Goal: Transaction & Acquisition: Purchase product/service

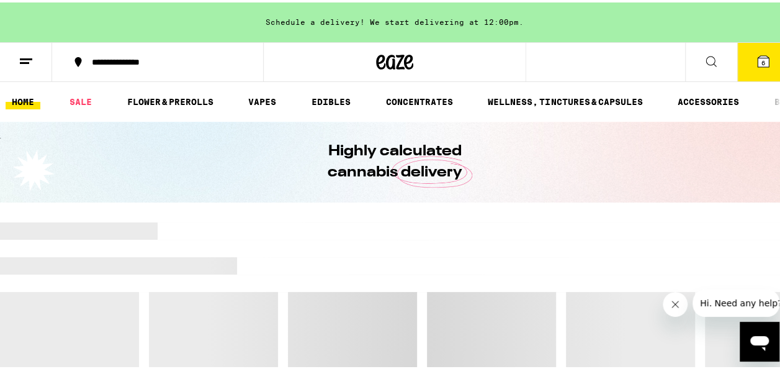
click at [693, 56] on button at bounding box center [711, 59] width 52 height 39
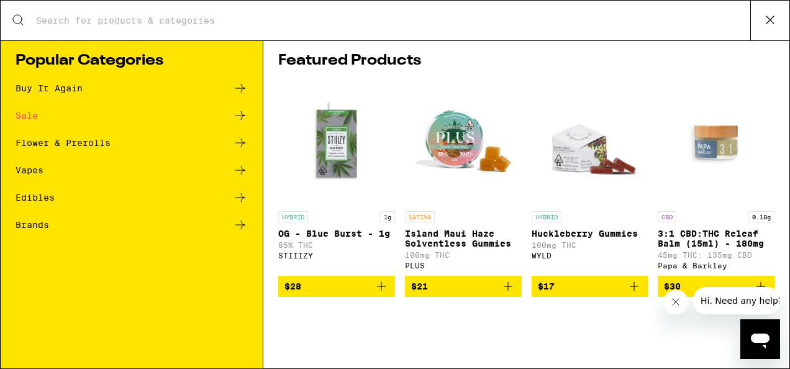
click at [340, 31] on div "Search for Products" at bounding box center [395, 21] width 788 height 40
click at [510, 21] on input "Search for Products" at bounding box center [392, 20] width 714 height 11
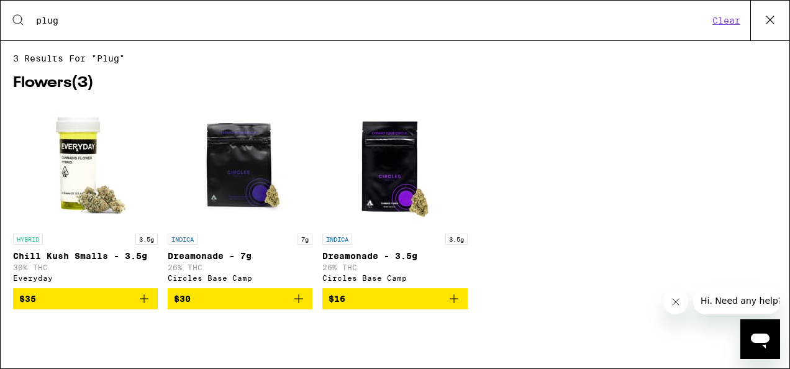
type input "plug"
click at [726, 22] on button "Clear" at bounding box center [725, 20] width 35 height 11
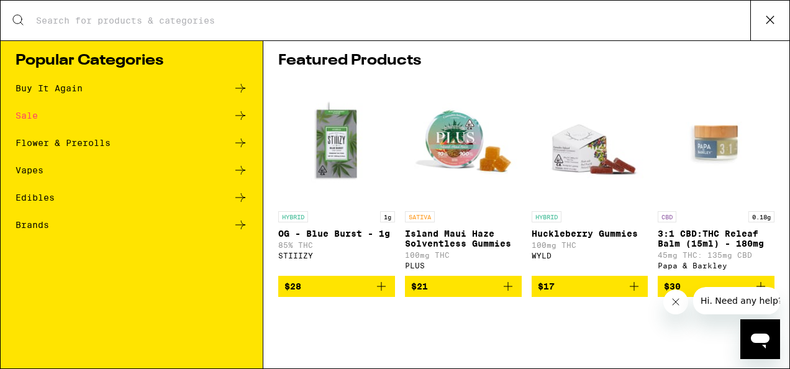
click at [51, 92] on div "Buy It Again" at bounding box center [49, 88] width 67 height 9
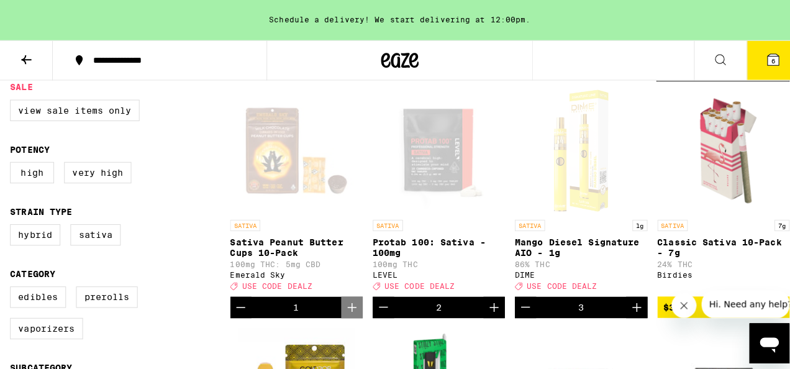
scroll to position [149, 0]
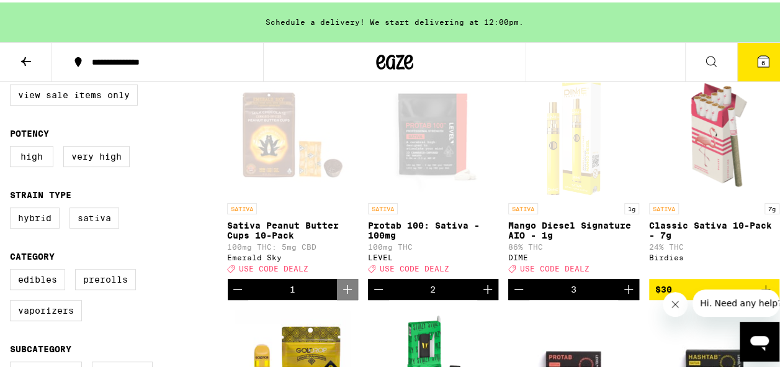
click at [233, 294] on icon "Decrement" at bounding box center [237, 286] width 15 height 15
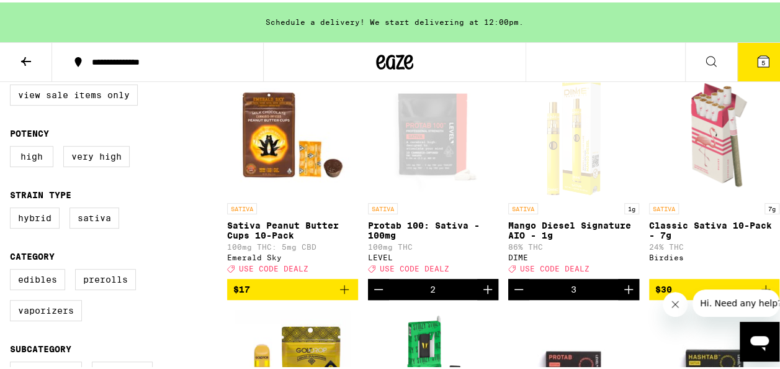
click at [758, 55] on icon at bounding box center [763, 58] width 11 height 11
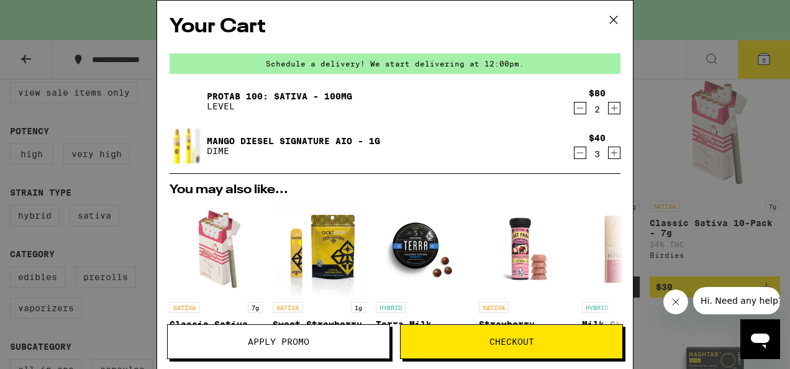
click at [485, 335] on button "Checkout" at bounding box center [511, 341] width 223 height 35
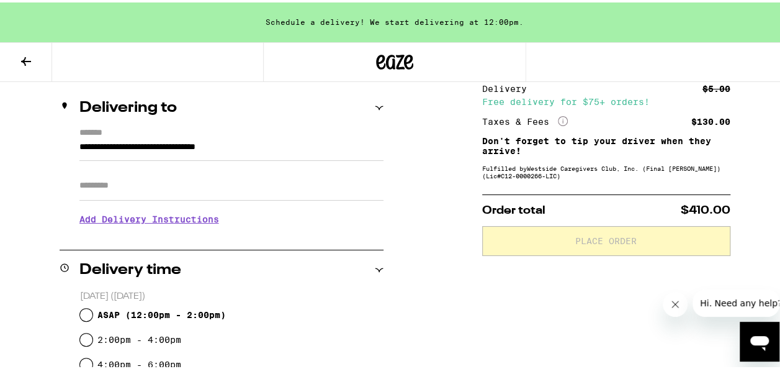
scroll to position [225, 0]
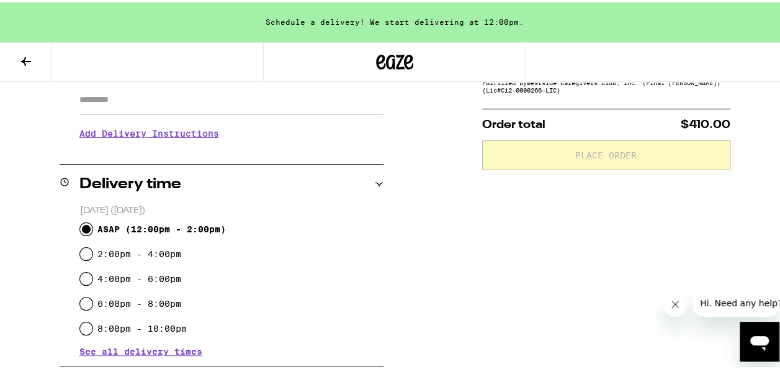
click at [87, 226] on input "ASAP ( 12:00pm - 2:00pm )" at bounding box center [86, 226] width 12 height 12
radio input "true"
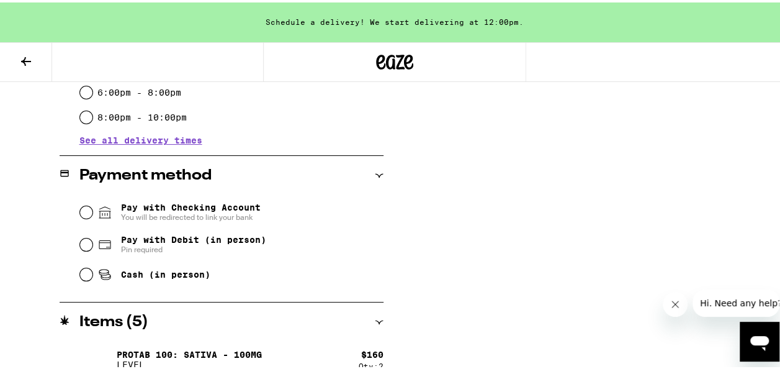
scroll to position [436, 0]
click at [80, 244] on input "Pay with Debit (in person) Pin required" at bounding box center [86, 241] width 12 height 12
radio input "true"
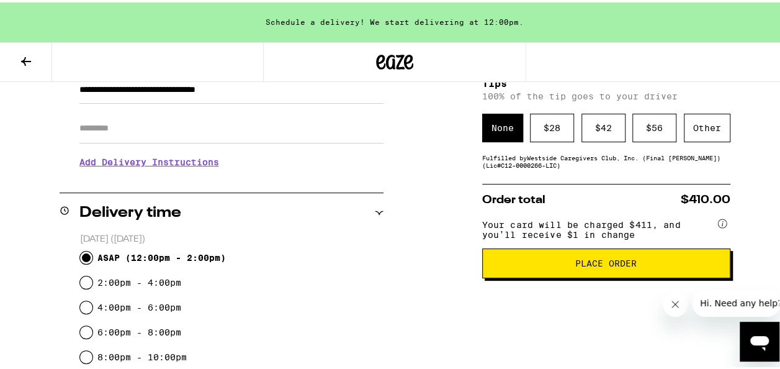
scroll to position [179, 0]
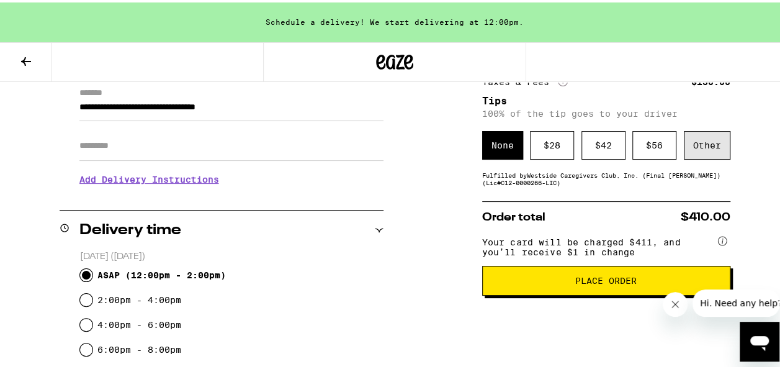
click at [706, 152] on div "Other" at bounding box center [707, 142] width 47 height 29
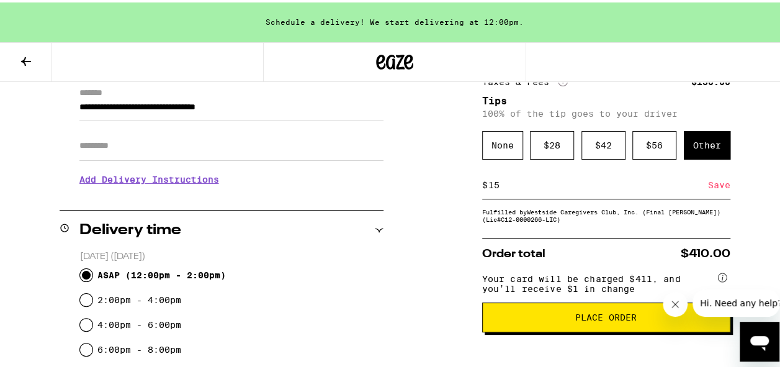
type input "15"
click at [718, 182] on div "Save" at bounding box center [719, 182] width 22 height 27
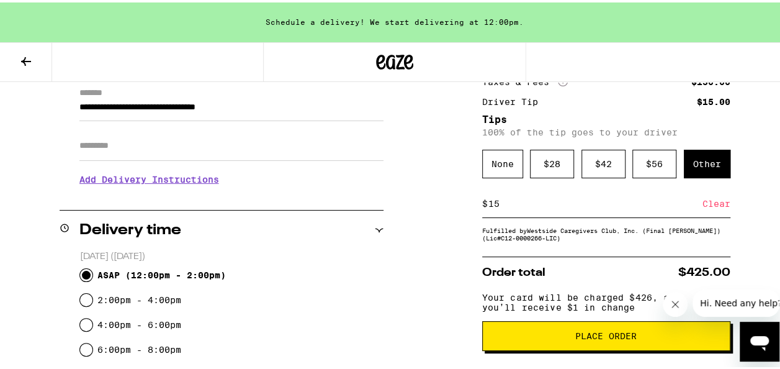
click at [638, 338] on span "Place Order" at bounding box center [606, 333] width 227 height 9
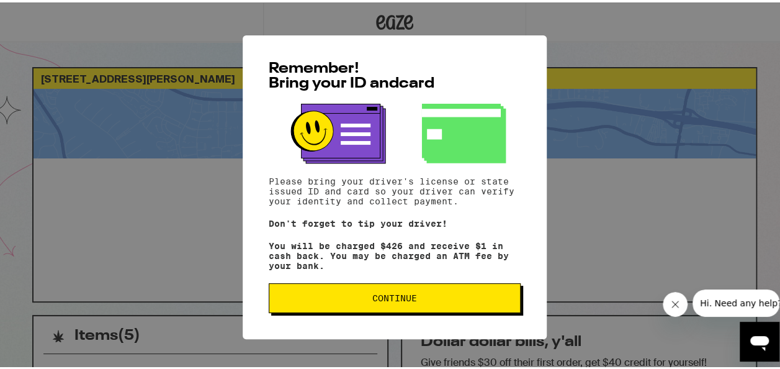
click at [455, 287] on button "Continue" at bounding box center [395, 296] width 252 height 30
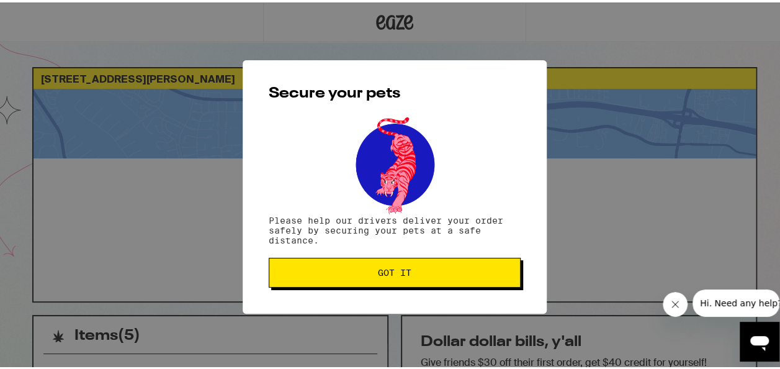
click at [455, 287] on div "Secure your pets Please help our drivers deliver your order safely by securing …" at bounding box center [395, 184] width 304 height 253
click at [455, 278] on button "Got it" at bounding box center [395, 270] width 252 height 30
